Goal: Book appointment/travel/reservation

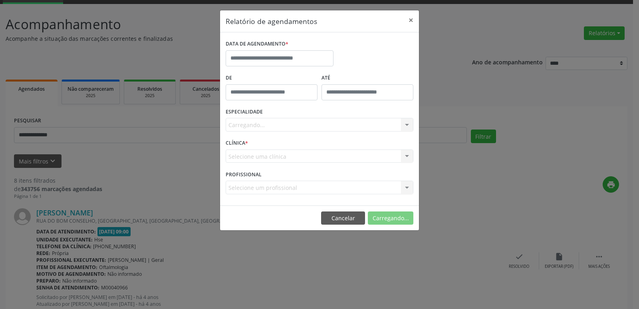
scroll to position [40, 0]
click at [259, 64] on input "text" at bounding box center [280, 58] width 108 height 16
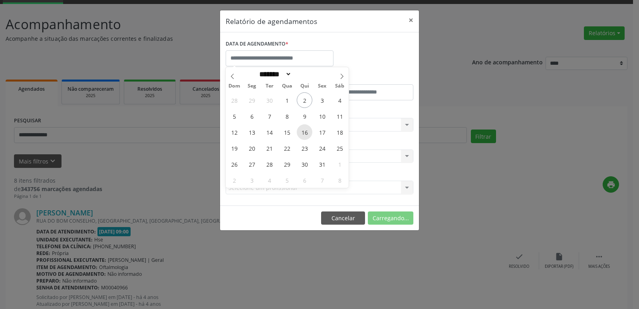
click at [306, 134] on span "16" at bounding box center [305, 132] width 16 height 16
type input "**********"
click at [306, 134] on span "16" at bounding box center [305, 132] width 16 height 16
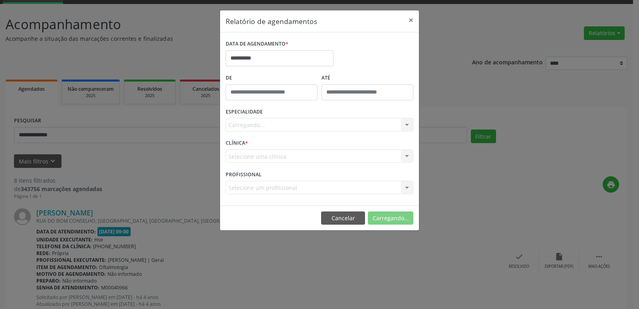
click at [407, 126] on div "Carregando... Todas as especialidades Alergologia Angiologia Arritmologia Cardi…" at bounding box center [320, 125] width 188 height 14
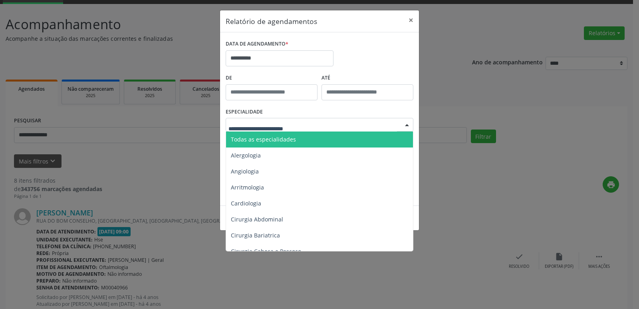
click at [407, 126] on div at bounding box center [407, 125] width 12 height 14
click at [306, 141] on span "Todas as especialidades" at bounding box center [320, 139] width 188 height 16
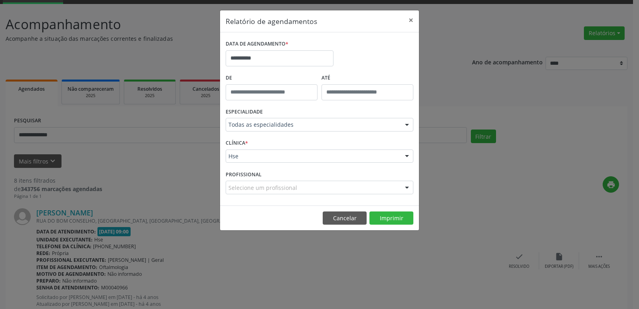
click at [409, 155] on div at bounding box center [407, 157] width 12 height 14
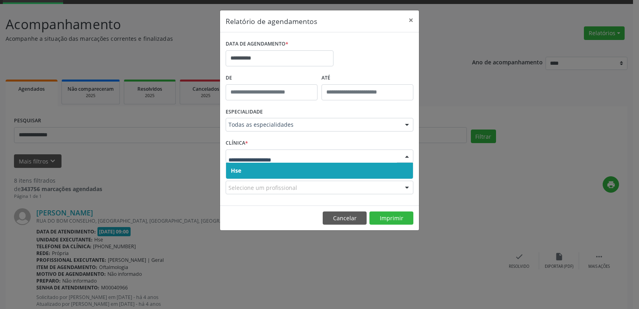
click at [407, 155] on div at bounding box center [407, 157] width 12 height 14
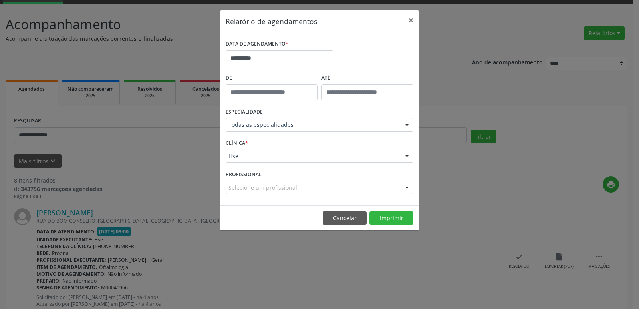
click at [409, 158] on div at bounding box center [407, 157] width 12 height 14
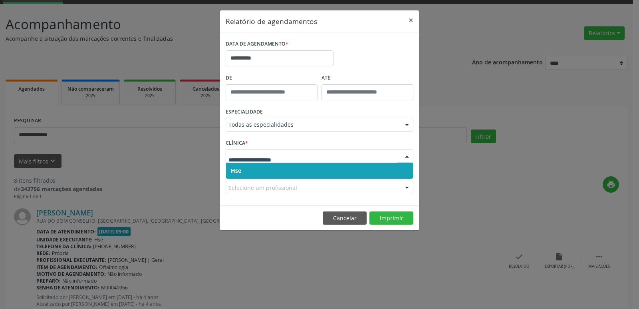
click at [309, 173] on span "Hse" at bounding box center [319, 171] width 187 height 16
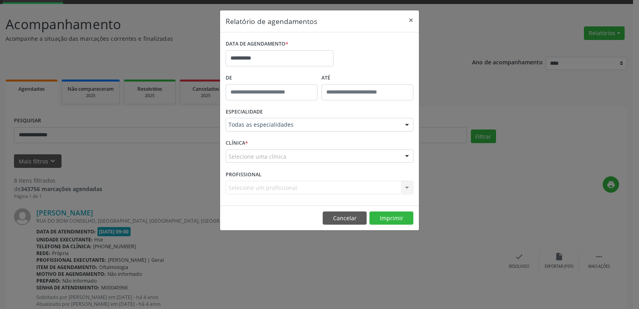
click at [404, 158] on div at bounding box center [407, 157] width 12 height 14
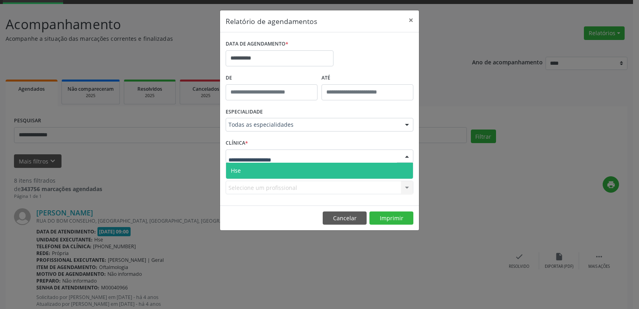
click at [309, 171] on span "Hse" at bounding box center [319, 171] width 187 height 16
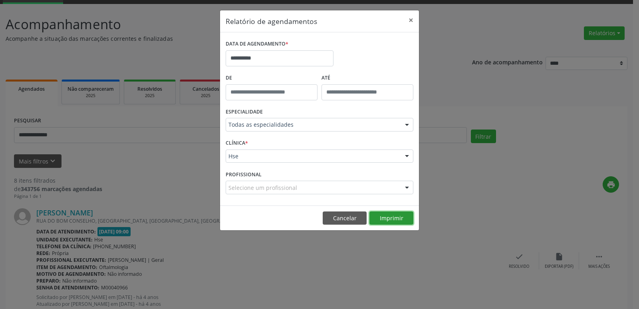
click at [395, 218] on button "Imprimir" at bounding box center [391, 218] width 44 height 14
